Goal: Task Accomplishment & Management: Manage account settings

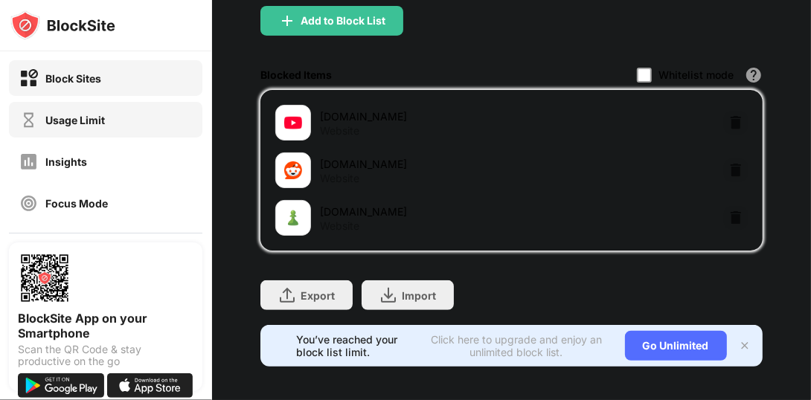
click at [105, 124] on div "Usage Limit" at bounding box center [106, 120] width 194 height 36
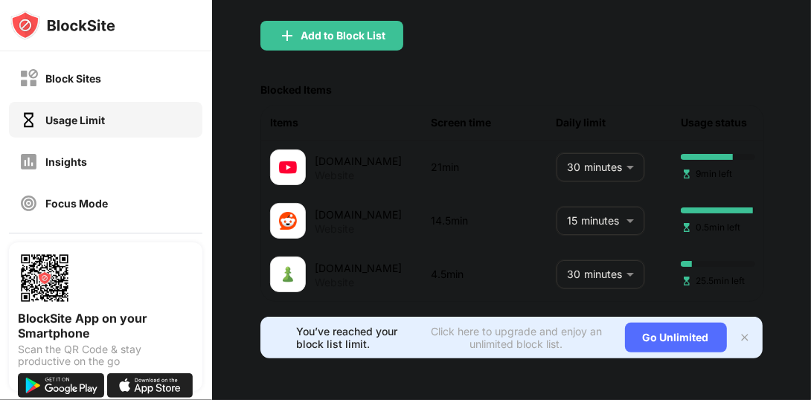
scroll to position [183, 0]
click at [582, 252] on body "Block Sites Usage Limit Insights Focus Mode Password Protection Custom Block Pa…" at bounding box center [405, 200] width 811 height 400
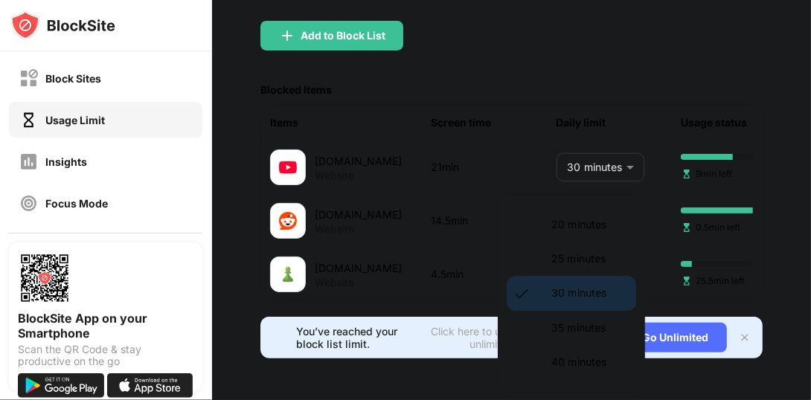
scroll to position [66, 0]
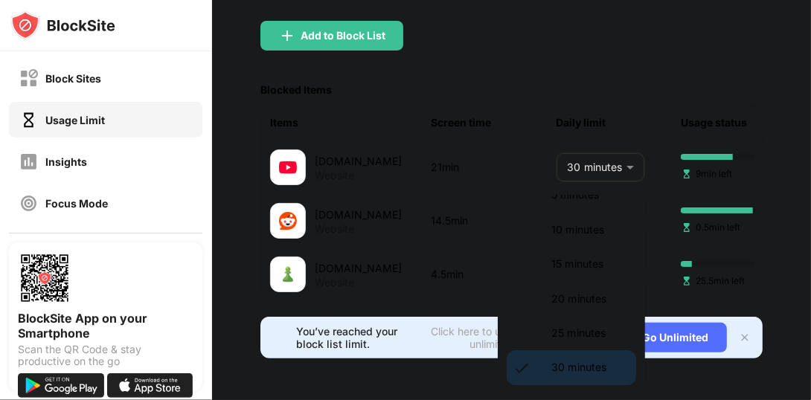
click at [572, 260] on p "15 minutes" at bounding box center [590, 264] width 76 height 16
type input "**"
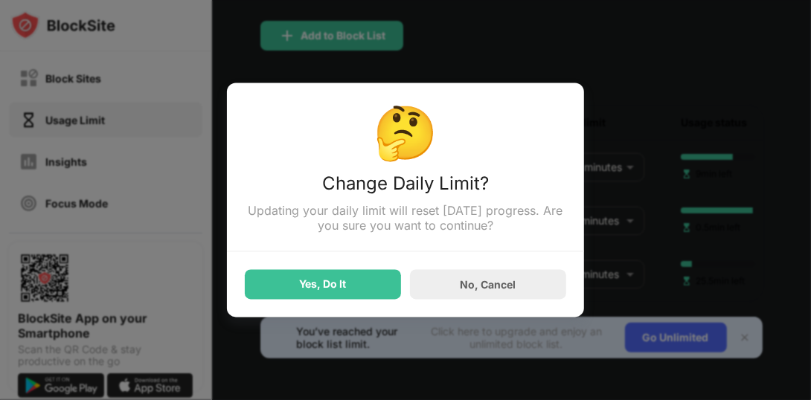
click at [394, 281] on div "Yes, Do It" at bounding box center [323, 285] width 156 height 30
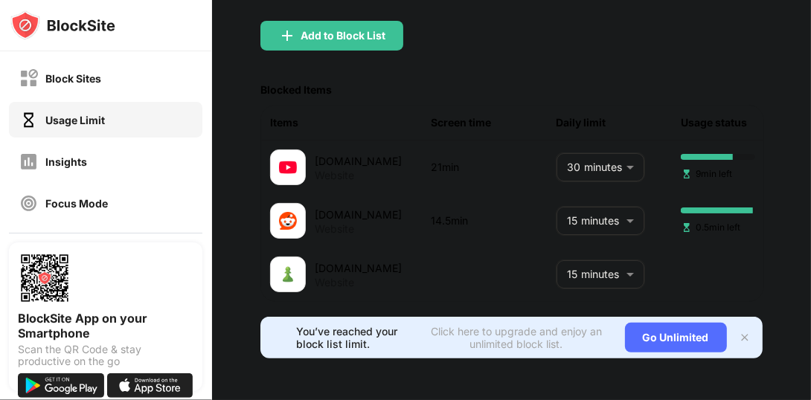
click at [567, 208] on body "Block Sites Usage Limit Insights Focus Mode Password Protection Custom Block Pa…" at bounding box center [405, 200] width 811 height 400
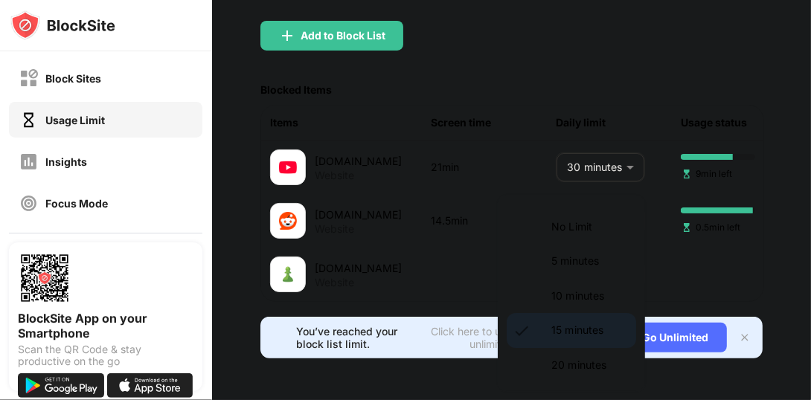
click at [557, 298] on p "10 minutes" at bounding box center [590, 296] width 76 height 16
type input "**"
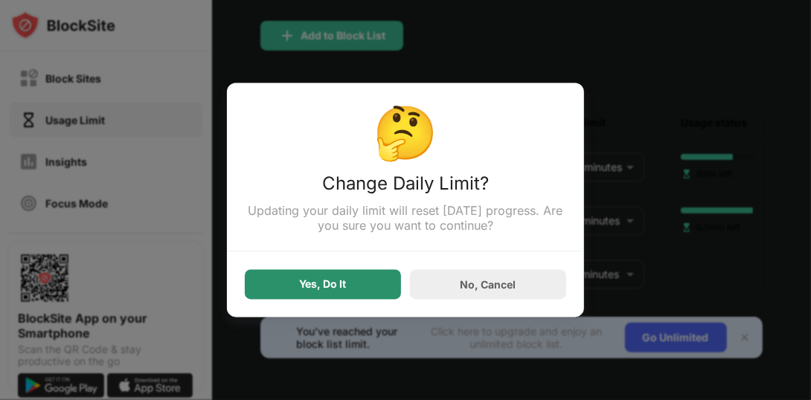
click at [388, 285] on div "Yes, Do It" at bounding box center [323, 285] width 156 height 30
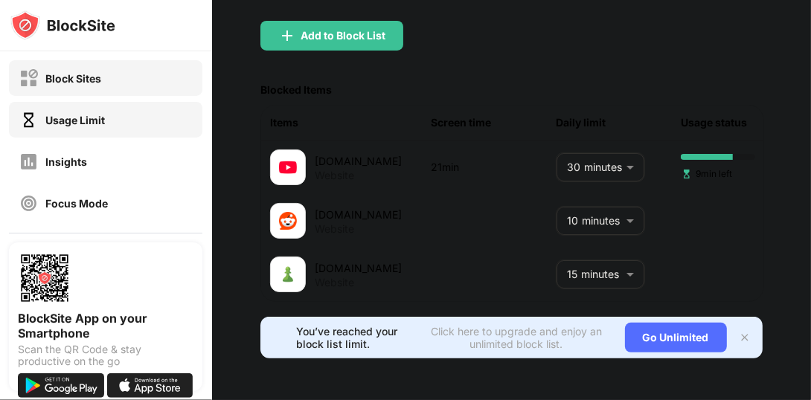
click at [165, 81] on div "Block Sites" at bounding box center [106, 78] width 194 height 36
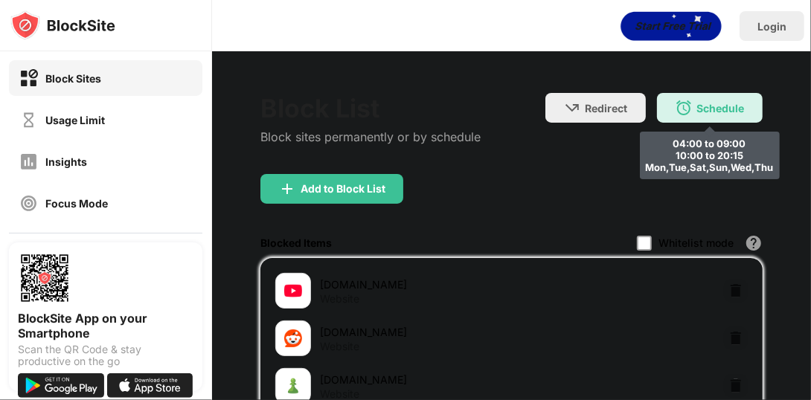
click at [674, 121] on div "Schedule 04:00 to 09:00 10:00 to 20:15 Mon,Tue,Sat,Sun,Wed,Thu" at bounding box center [710, 108] width 106 height 30
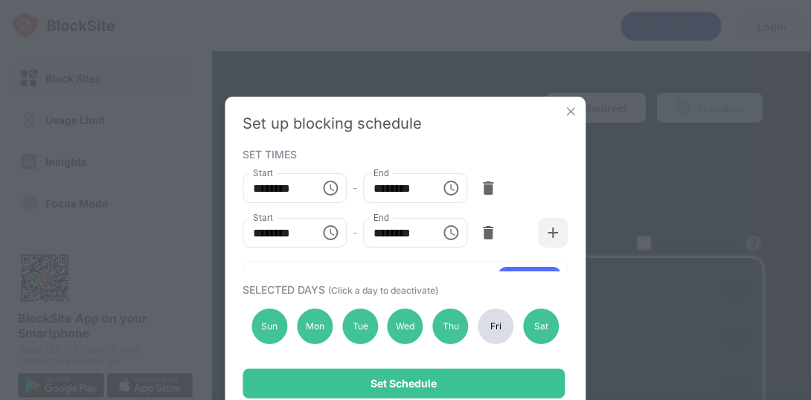
click at [505, 322] on div "Fri" at bounding box center [497, 327] width 36 height 36
click at [653, 207] on div "Set up blocking schedule SET TIMES Start ******** Start - End ******** End Star…" at bounding box center [405, 200] width 811 height 400
click at [444, 115] on div "Set up blocking schedule" at bounding box center [405, 124] width 325 height 18
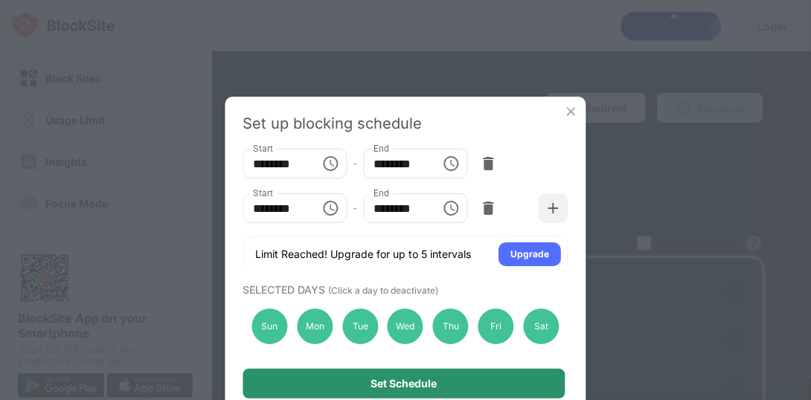
click at [445, 380] on div "Set Schedule" at bounding box center [404, 384] width 322 height 30
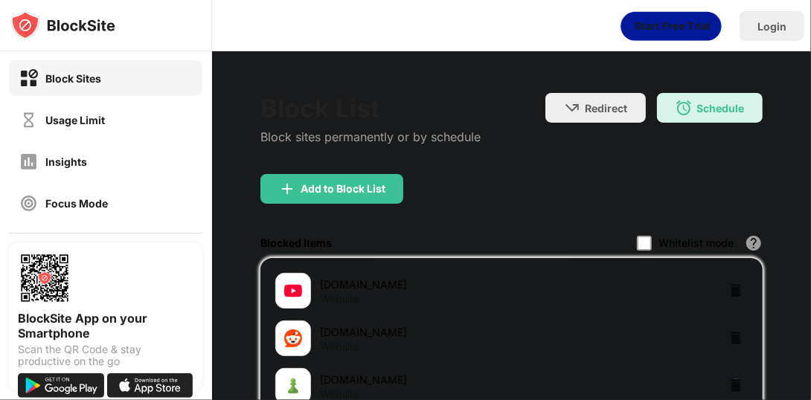
click at [682, 124] on div "Redirect Choose a site to be redirected to when blocking is active Schedule 04:…" at bounding box center [654, 124] width 217 height 63
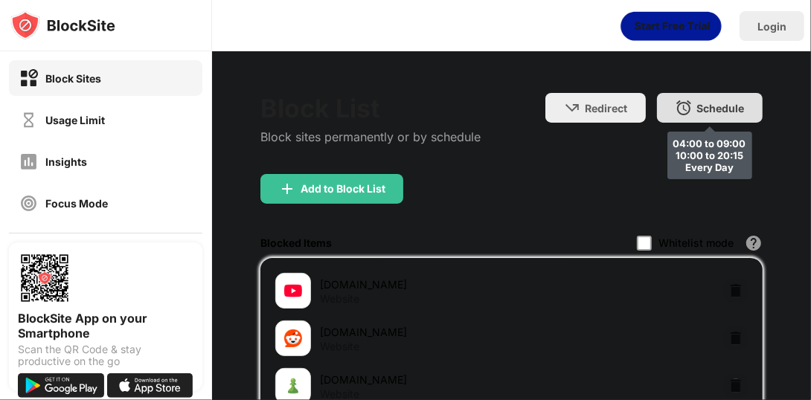
click at [682, 116] on div "Schedule 04:00 to 09:00 10:00 to 20:15 Every Day" at bounding box center [710, 108] width 106 height 30
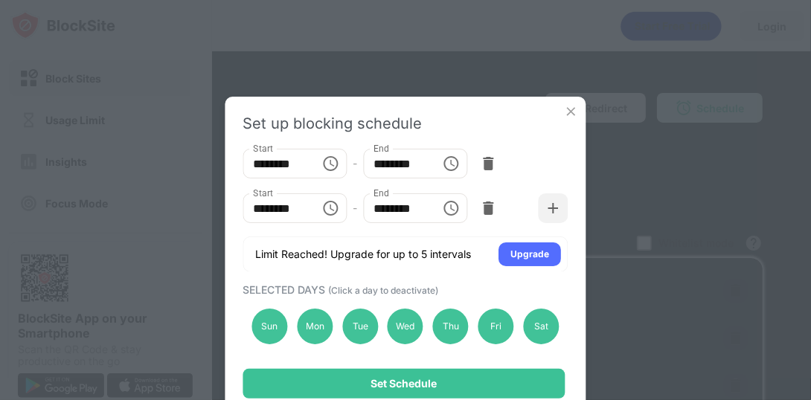
click at [581, 106] on div "Set up blocking schedule SET TIMES Start ******** Start - End ******** End Star…" at bounding box center [406, 257] width 361 height 320
click at [576, 106] on img at bounding box center [571, 111] width 15 height 15
